Goal: Task Accomplishment & Management: Manage account settings

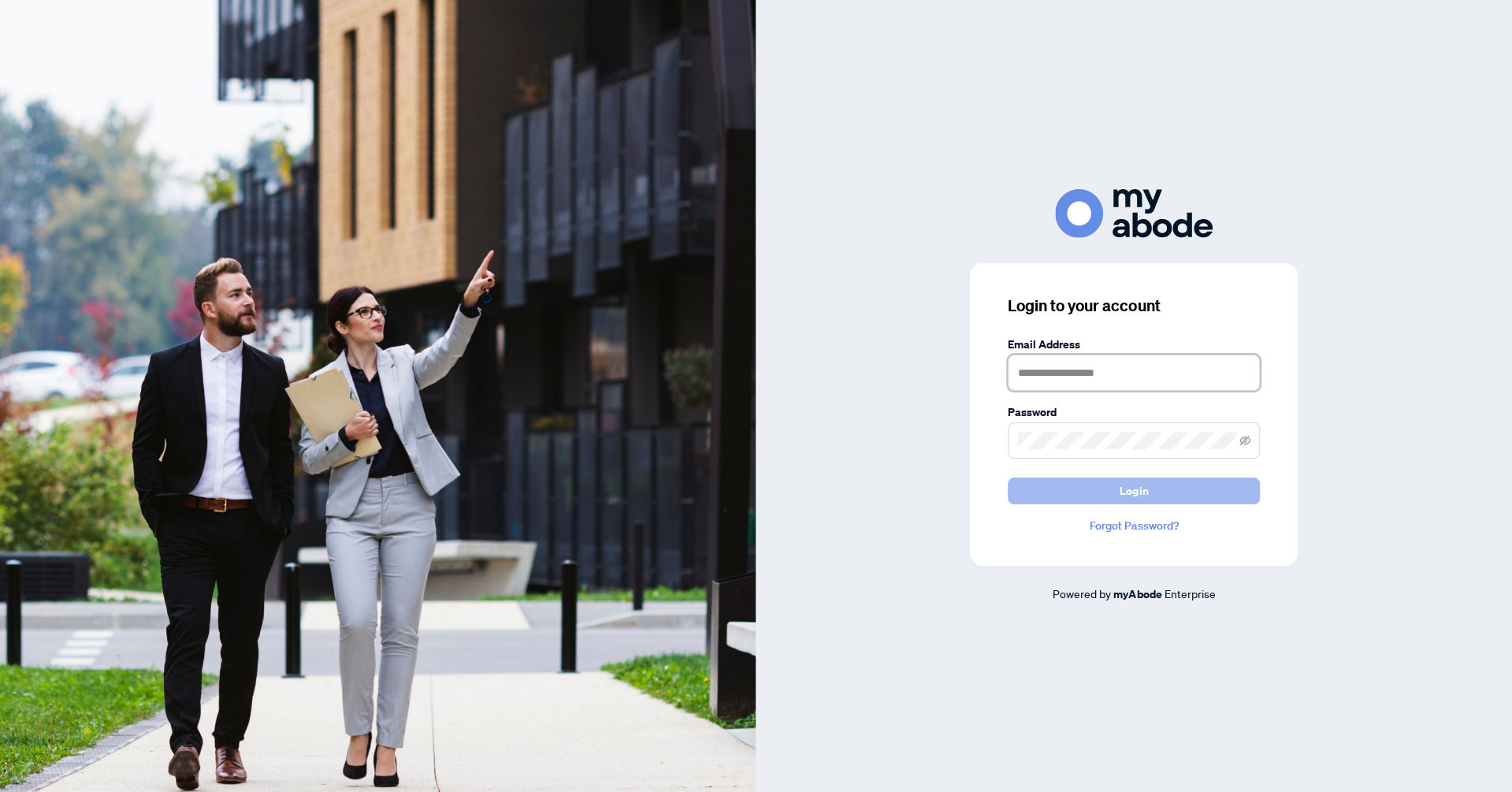
type input "**********"
click at [1076, 504] on button "Login" at bounding box center [1134, 490] width 252 height 26
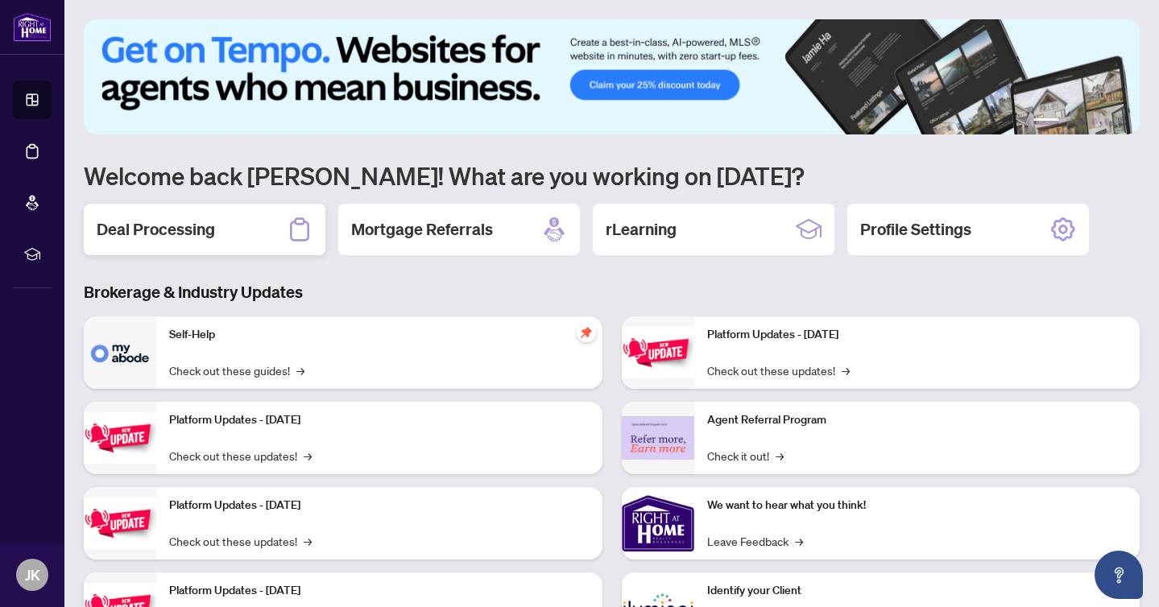
click at [114, 242] on div "Deal Processing" at bounding box center [205, 230] width 242 height 52
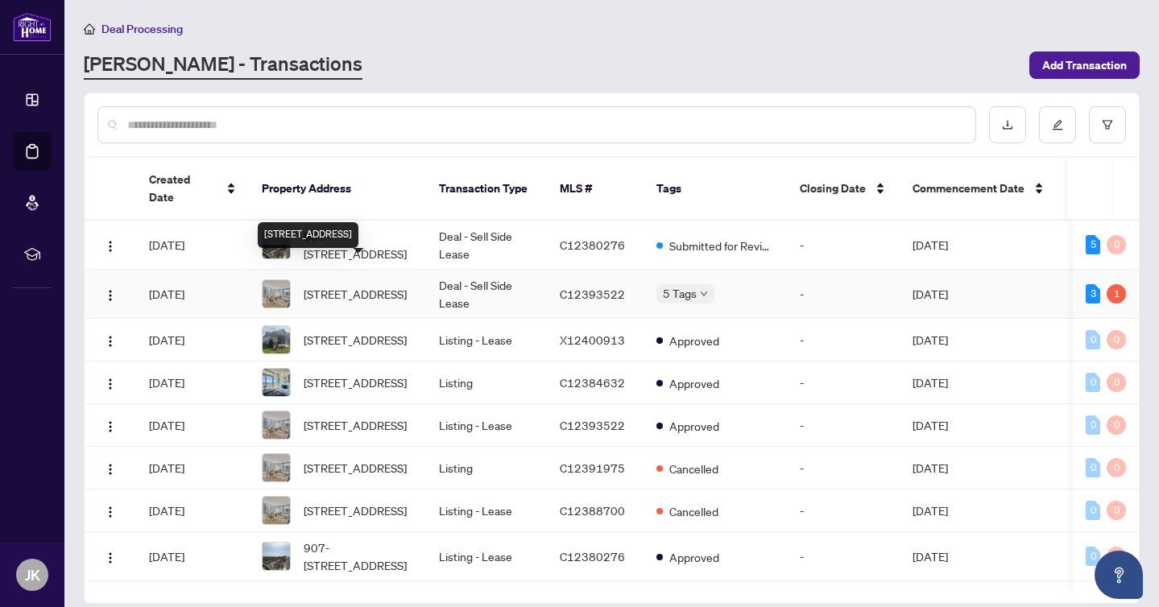
click at [357, 285] on span "[STREET_ADDRESS]" at bounding box center [355, 294] width 103 height 18
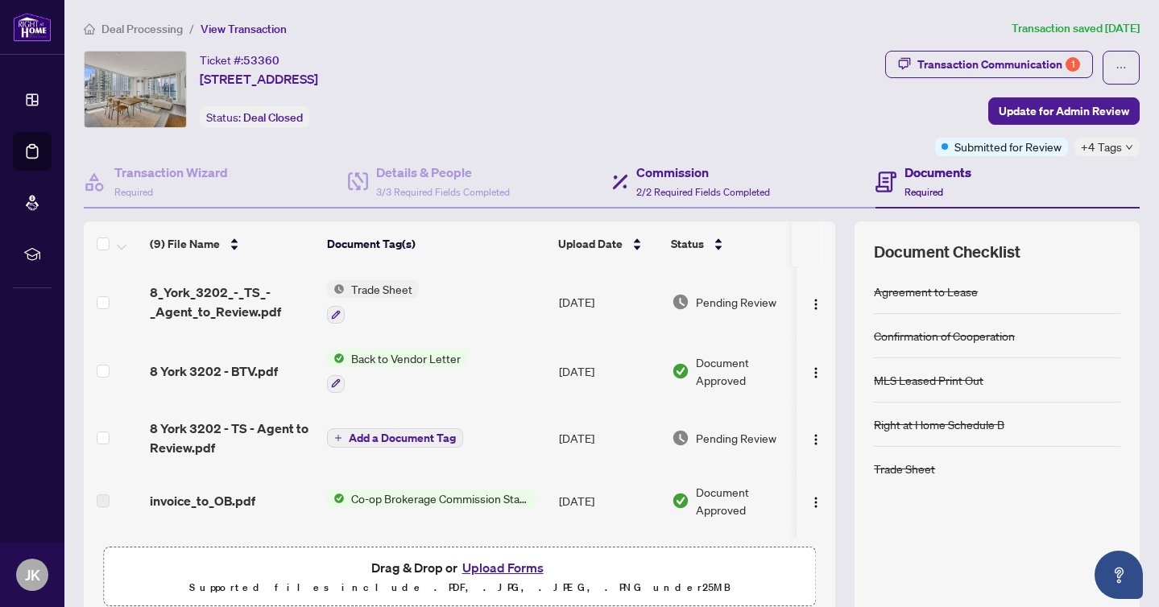
scroll to position [58, 0]
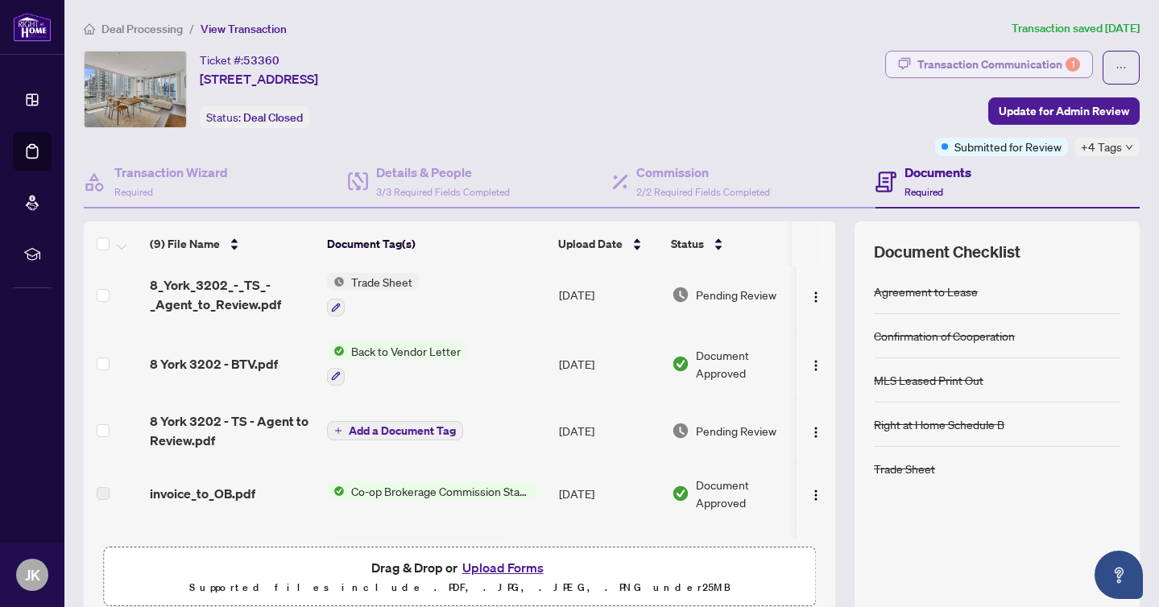
click at [975, 75] on div "Transaction Communication 1" at bounding box center [998, 65] width 163 height 26
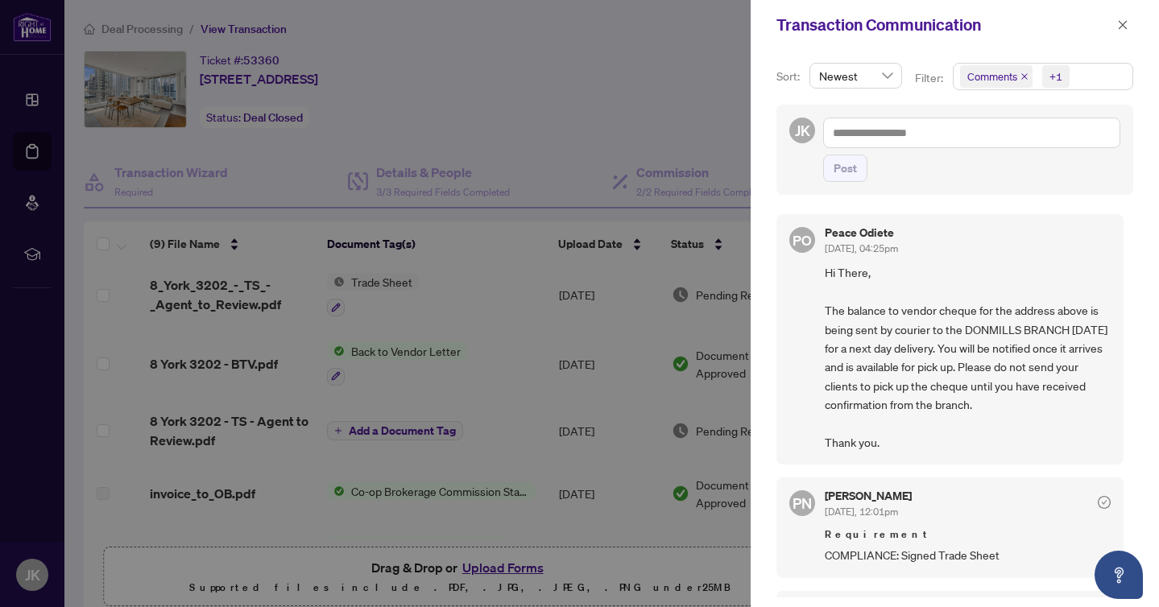
click at [676, 139] on div at bounding box center [579, 303] width 1159 height 607
click at [1121, 27] on icon "close" at bounding box center [1122, 24] width 11 height 11
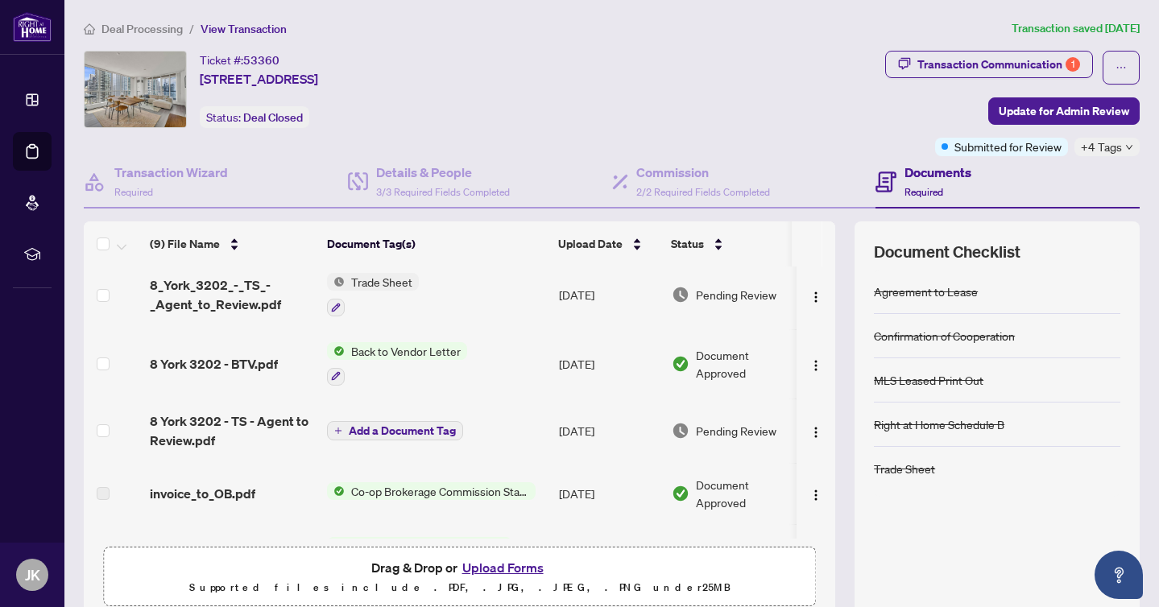
click at [129, 23] on span "Deal Processing" at bounding box center [141, 29] width 81 height 14
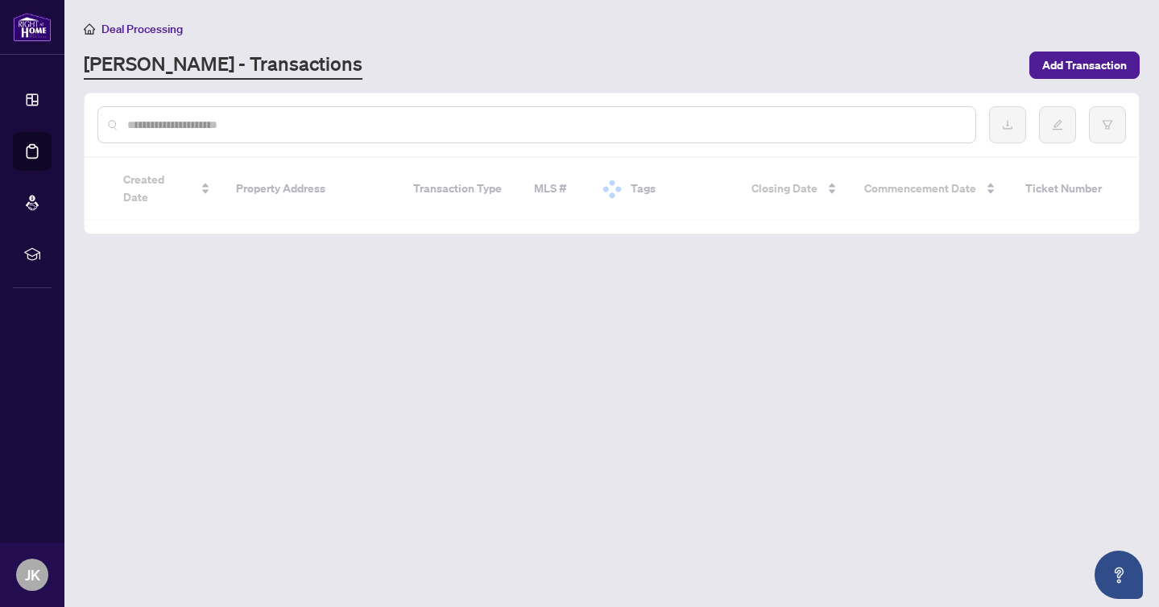
click at [129, 23] on span "Deal Processing" at bounding box center [141, 29] width 81 height 14
click at [213, 122] on input "text" at bounding box center [544, 125] width 835 height 18
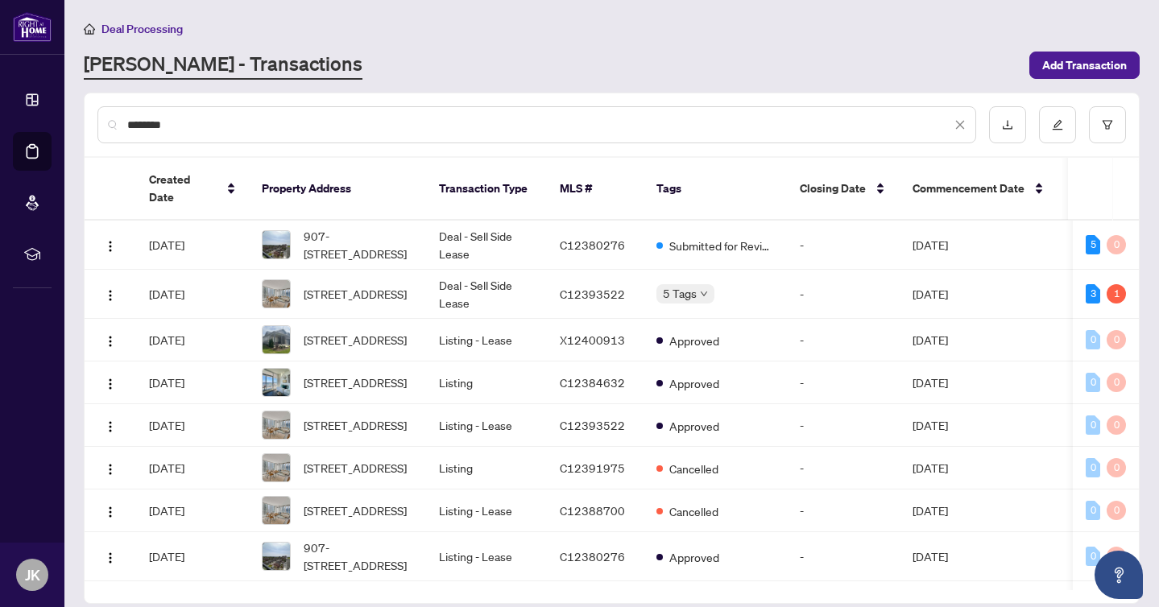
type input "********"
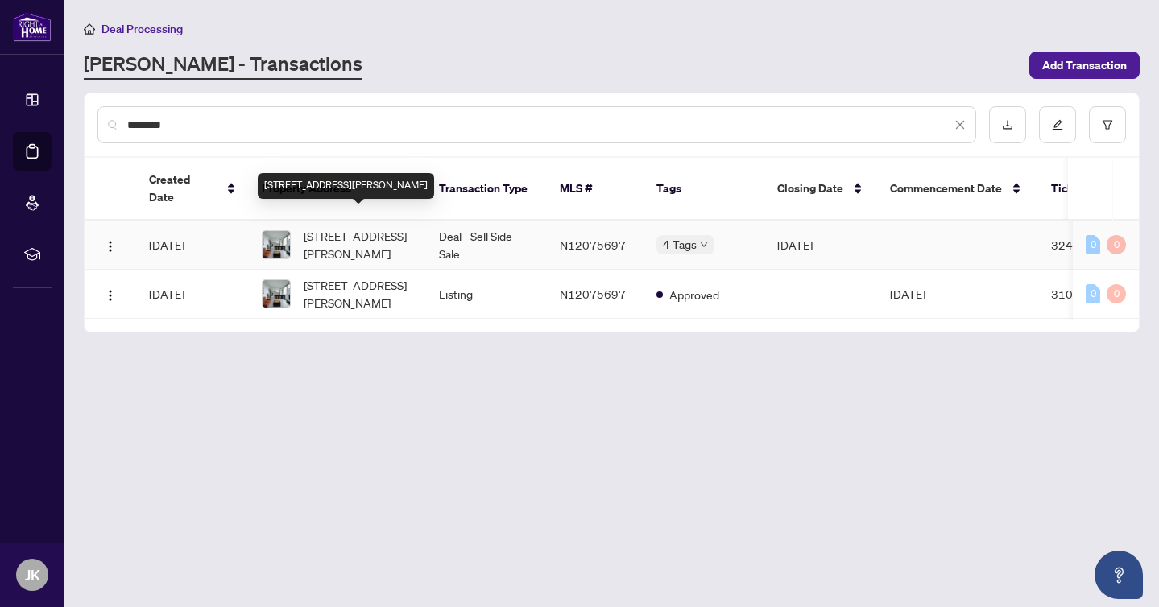
click at [337, 231] on span "5103-5 Buttermill Ave, Vaughan, Ontario L4K 0J5, Canada" at bounding box center [359, 244] width 110 height 35
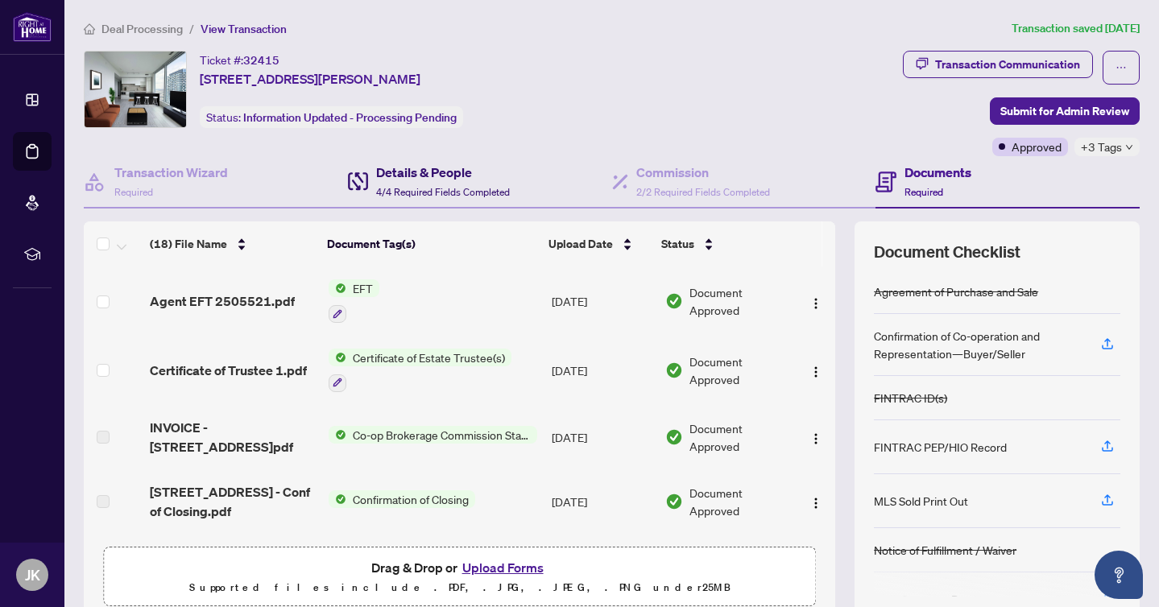
click at [478, 193] on span "4/4 Required Fields Completed" at bounding box center [443, 192] width 134 height 12
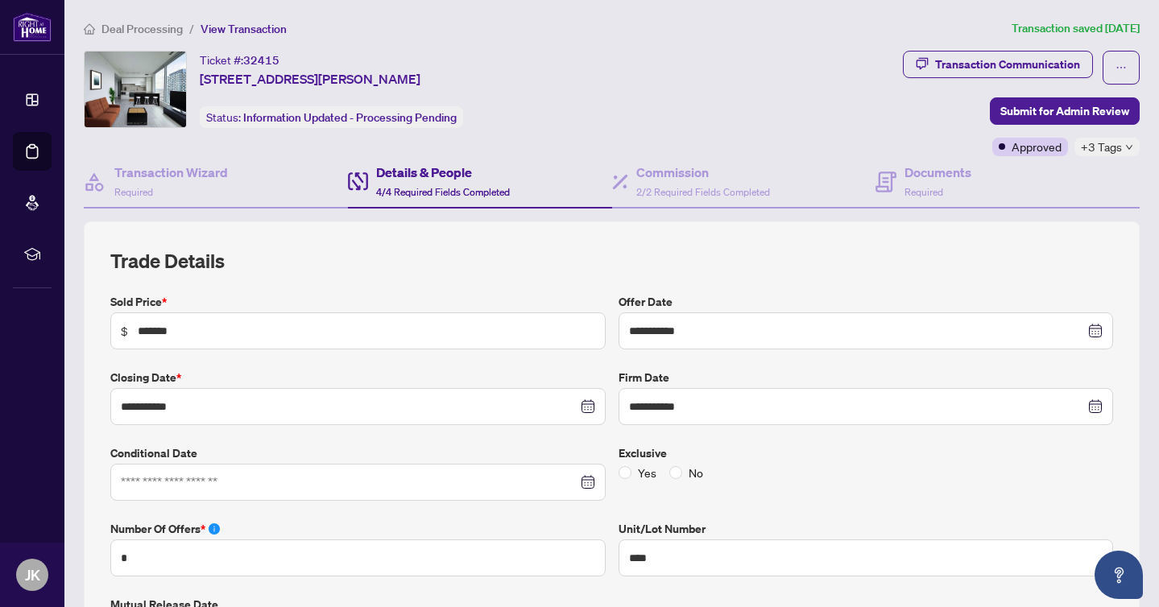
click at [124, 17] on main "**********" at bounding box center [611, 303] width 1095 height 607
click at [139, 28] on span "Deal Processing" at bounding box center [141, 29] width 81 height 14
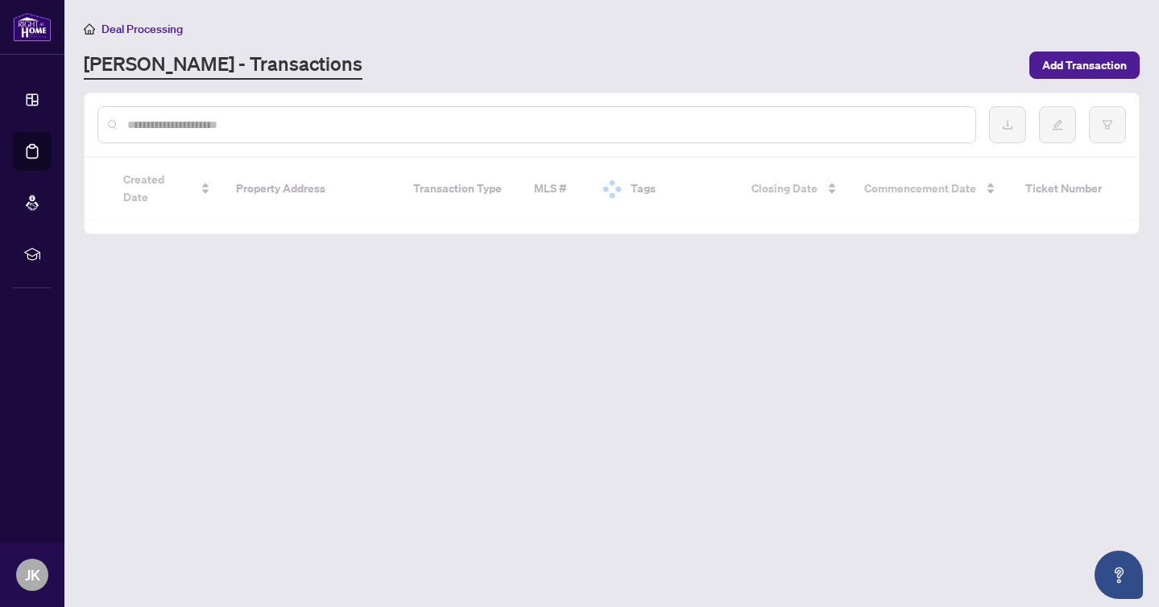
click at [778, 55] on div "[PERSON_NAME] - Transactions" at bounding box center [552, 65] width 936 height 29
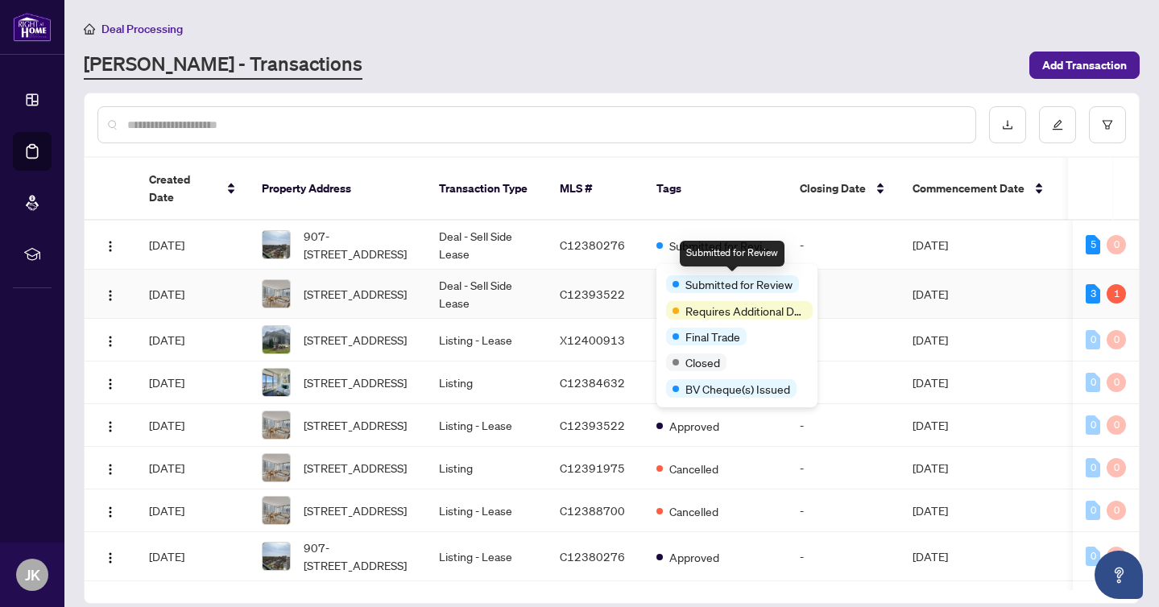
click at [694, 284] on span "Submitted for Review" at bounding box center [739, 284] width 107 height 18
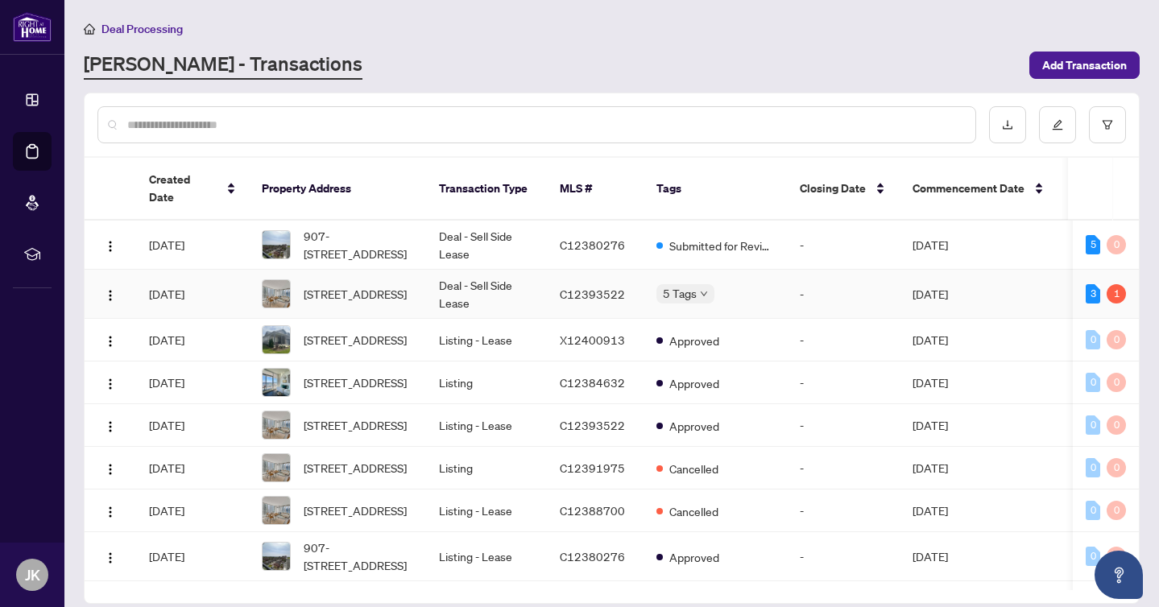
click at [450, 280] on td "Deal - Sell Side Lease" at bounding box center [486, 294] width 121 height 49
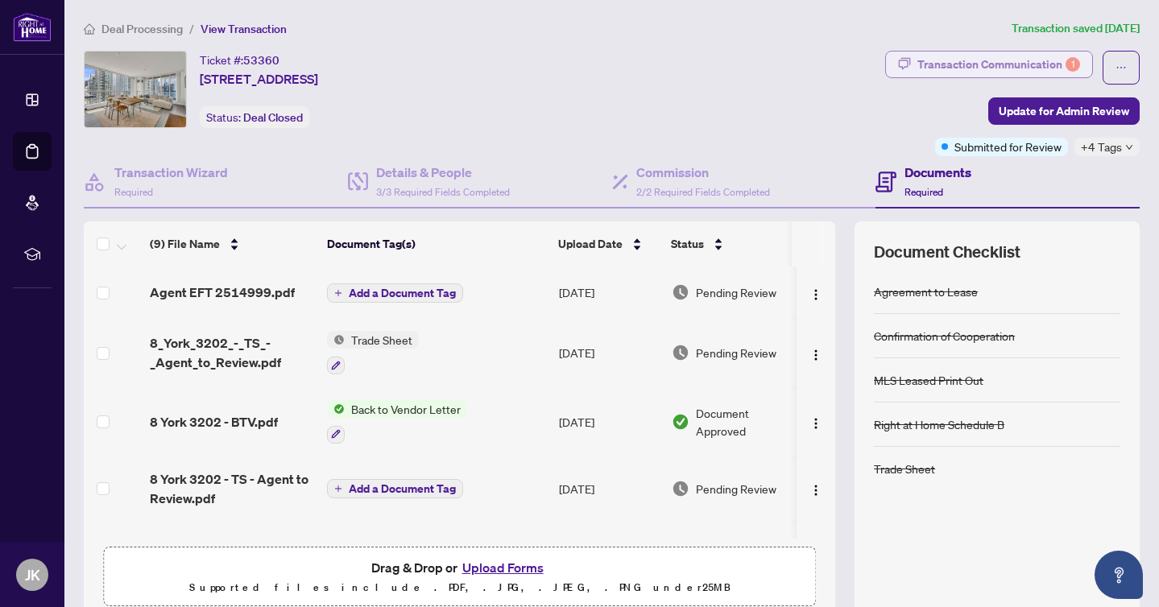
click at [1025, 66] on div "Transaction Communication 1" at bounding box center [998, 65] width 163 height 26
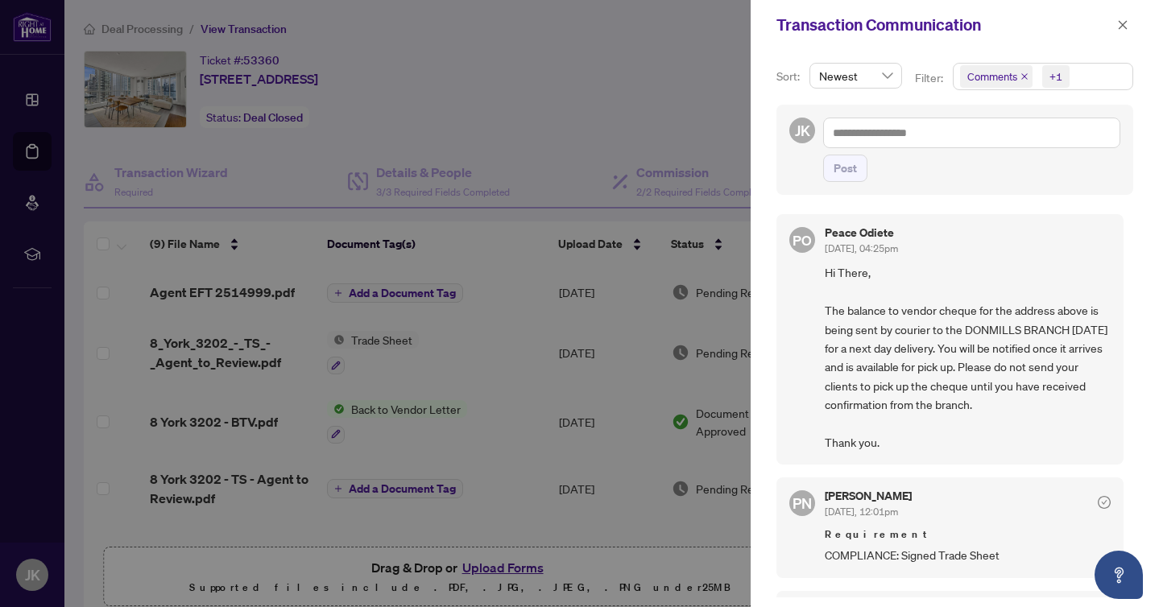
drag, startPoint x: 893, startPoint y: 438, endPoint x: 822, endPoint y: 272, distance: 180.4
click at [822, 272] on div "PO Peace Odiete Sep/29/2025, 04:25pm Hi There, The balance to vendor cheque for…" at bounding box center [950, 339] width 347 height 251
click at [938, 206] on div "PO Peace Odiete Sep/29/2025, 04:25pm Hi There, The balance to vendor cheque for…" at bounding box center [955, 401] width 357 height 393
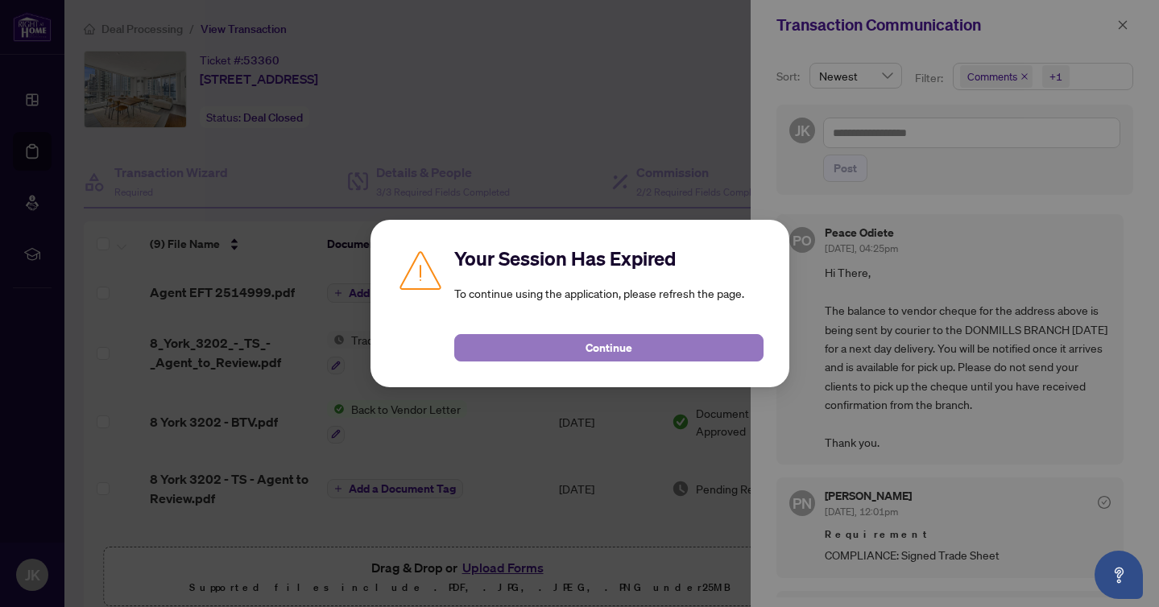
click at [644, 355] on button "Continue" at bounding box center [608, 347] width 309 height 27
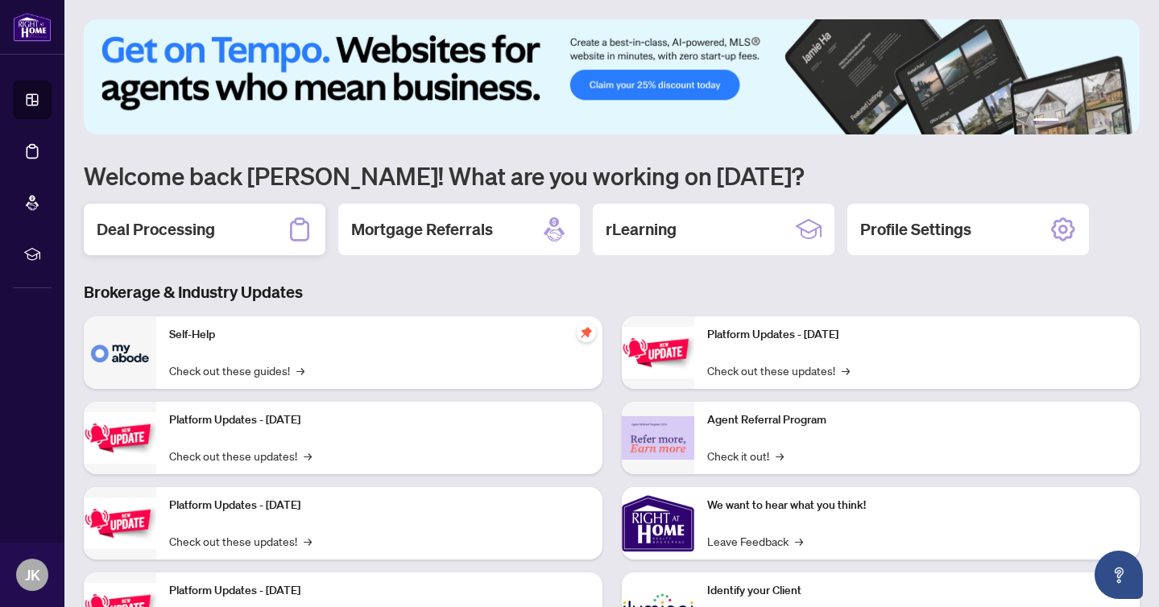
click at [243, 227] on div "Deal Processing" at bounding box center [205, 230] width 242 height 52
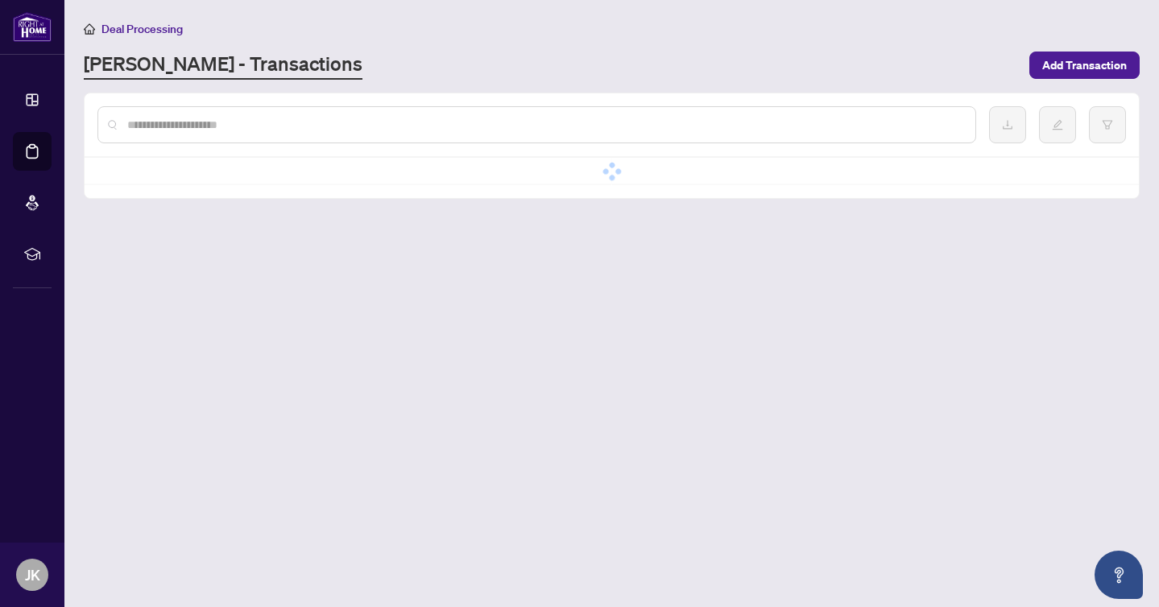
click at [243, 227] on main "Deal Processing RAHR - Transactions Add Transaction No data No data" at bounding box center [611, 303] width 1095 height 607
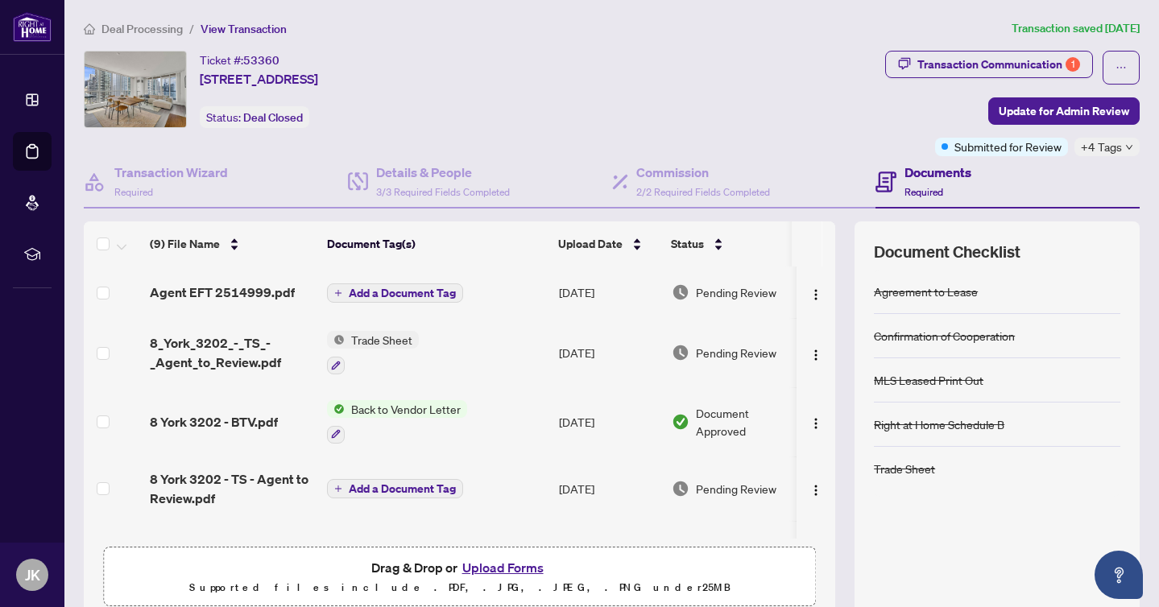
click at [123, 33] on span "Deal Processing" at bounding box center [141, 29] width 81 height 14
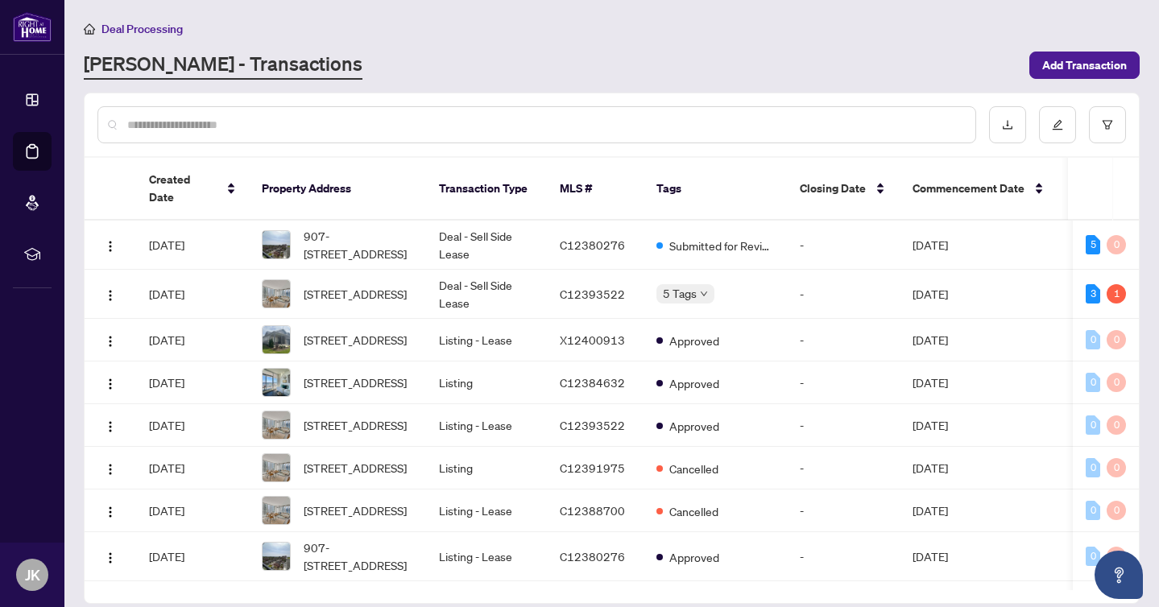
click at [599, 54] on div "[PERSON_NAME] - Transactions" at bounding box center [552, 65] width 936 height 29
click at [376, 230] on span "907-[STREET_ADDRESS]" at bounding box center [359, 244] width 110 height 35
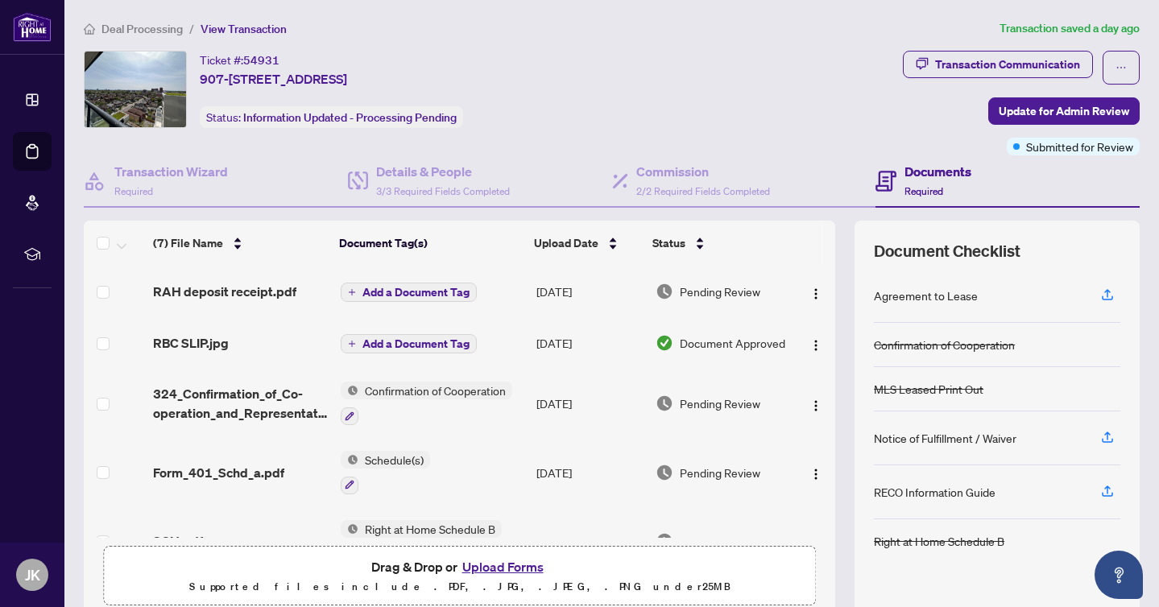
click at [859, 128] on div "Ticket #: 54931 907-[STREET_ADDRESS] Status: Information Updated - Processing P…" at bounding box center [490, 103] width 819 height 105
click at [661, 185] on span "2/2 Required Fields Completed" at bounding box center [703, 191] width 134 height 12
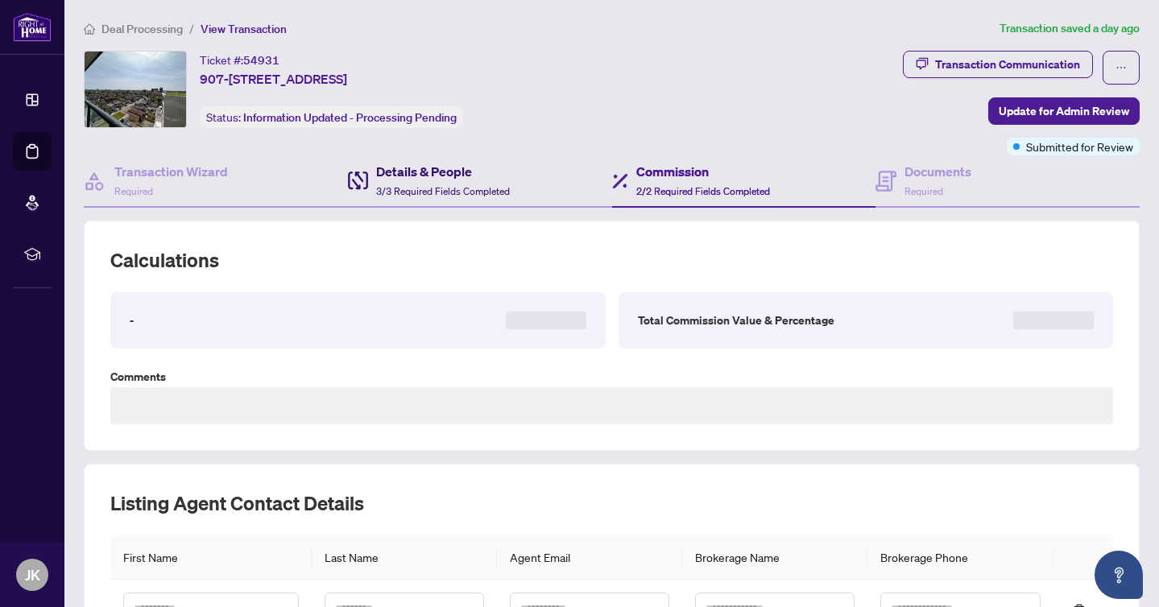
click at [462, 179] on h4 "Details & People" at bounding box center [443, 171] width 134 height 19
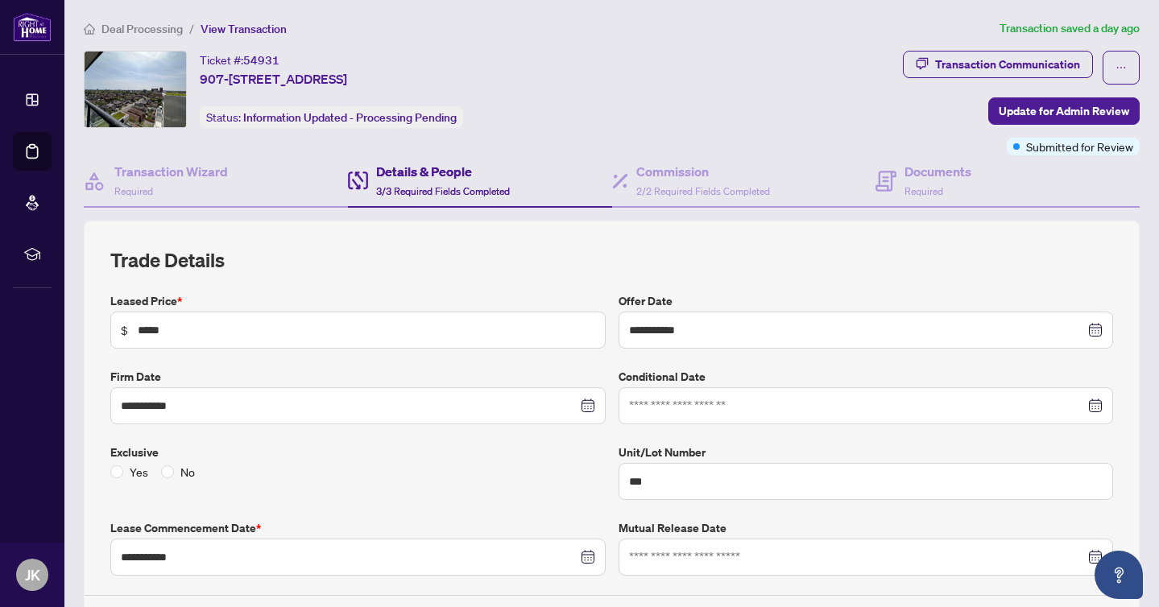
click at [679, 60] on div "Ticket #: 54931 907-[STREET_ADDRESS] Status: Information Updated - Processing P…" at bounding box center [490, 89] width 813 height 77
